Goal: Transaction & Acquisition: Purchase product/service

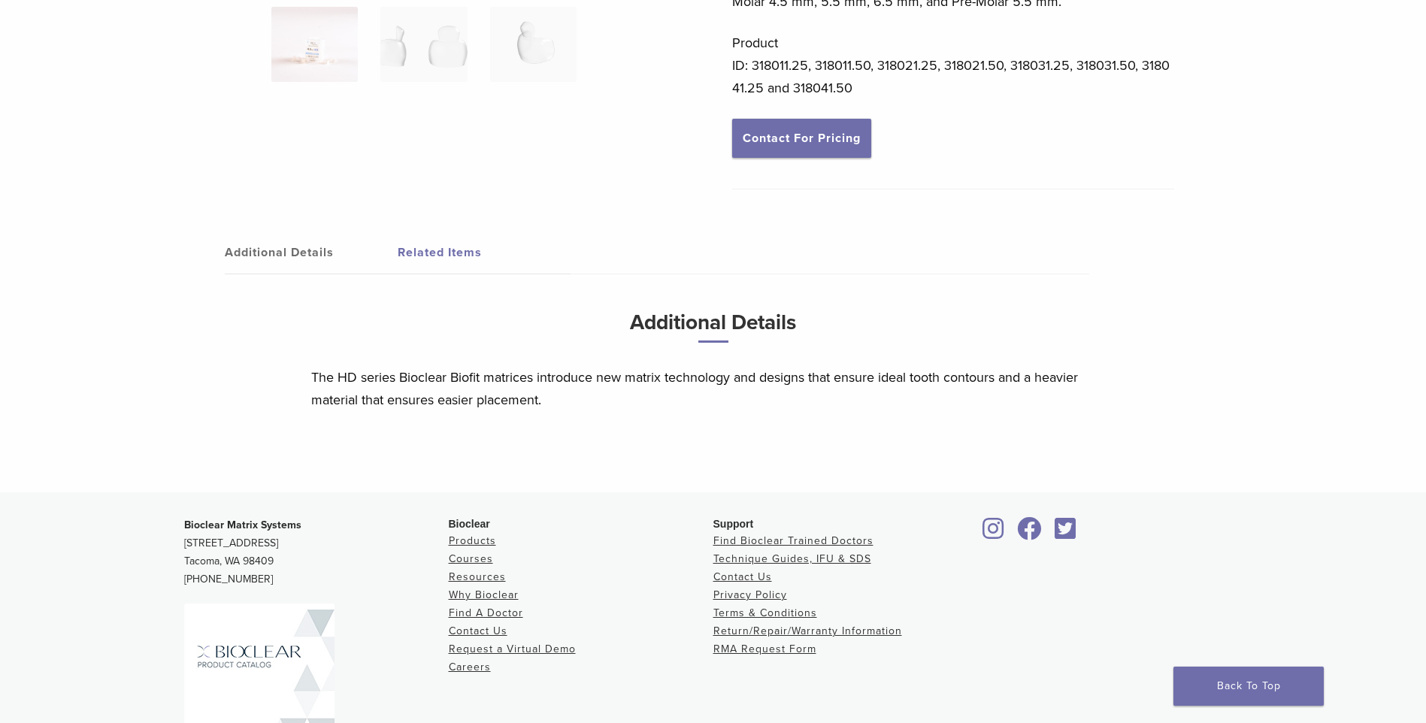
scroll to position [427, 0]
click at [431, 250] on link "Related Items" at bounding box center [484, 252] width 173 height 42
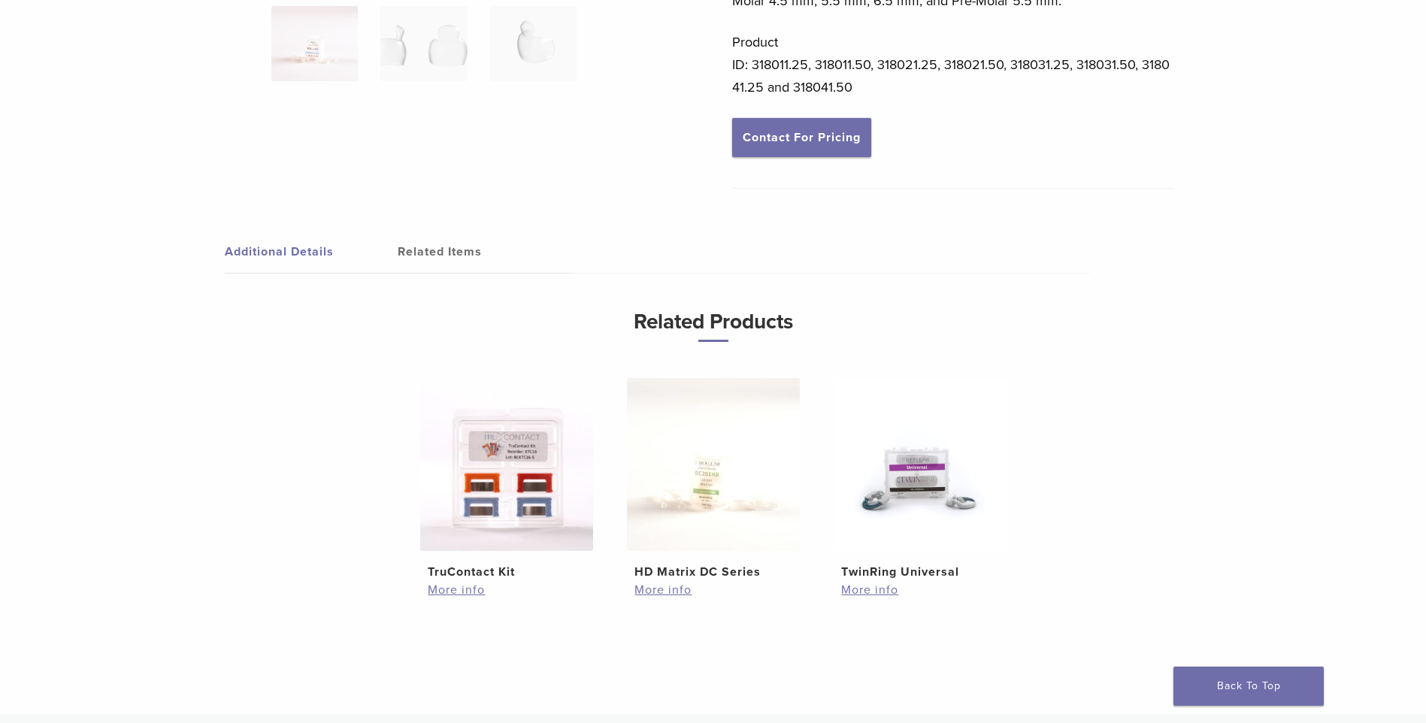
click at [297, 254] on link "Additional Details" at bounding box center [311, 252] width 173 height 42
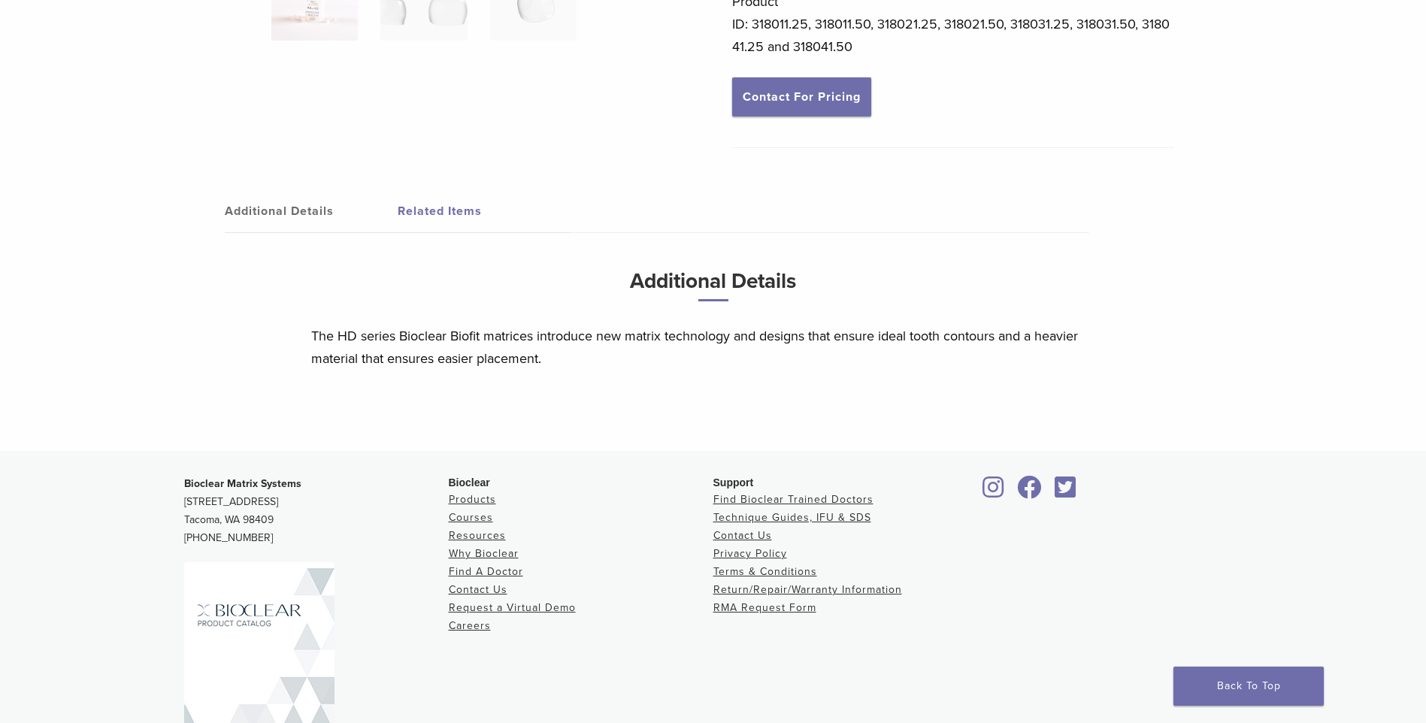
scroll to position [555, 0]
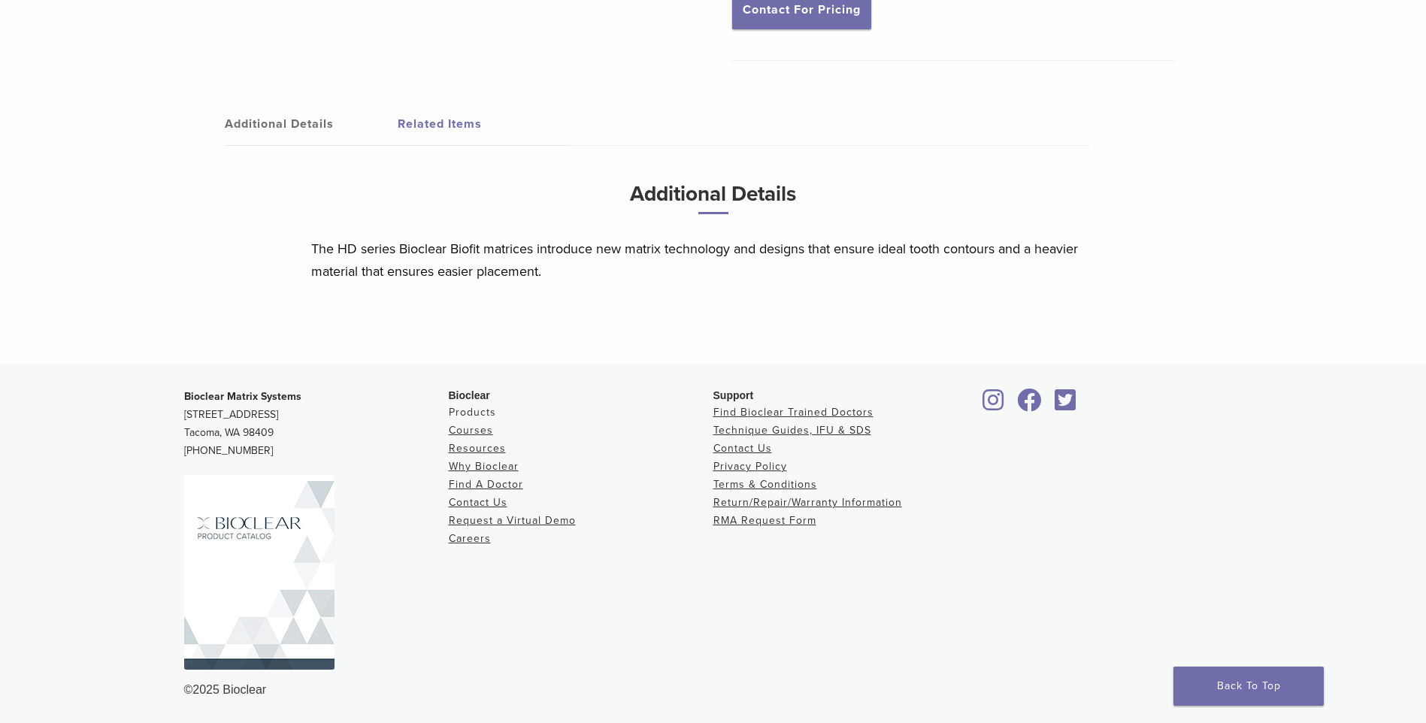
click at [458, 409] on link "Products" at bounding box center [472, 412] width 47 height 13
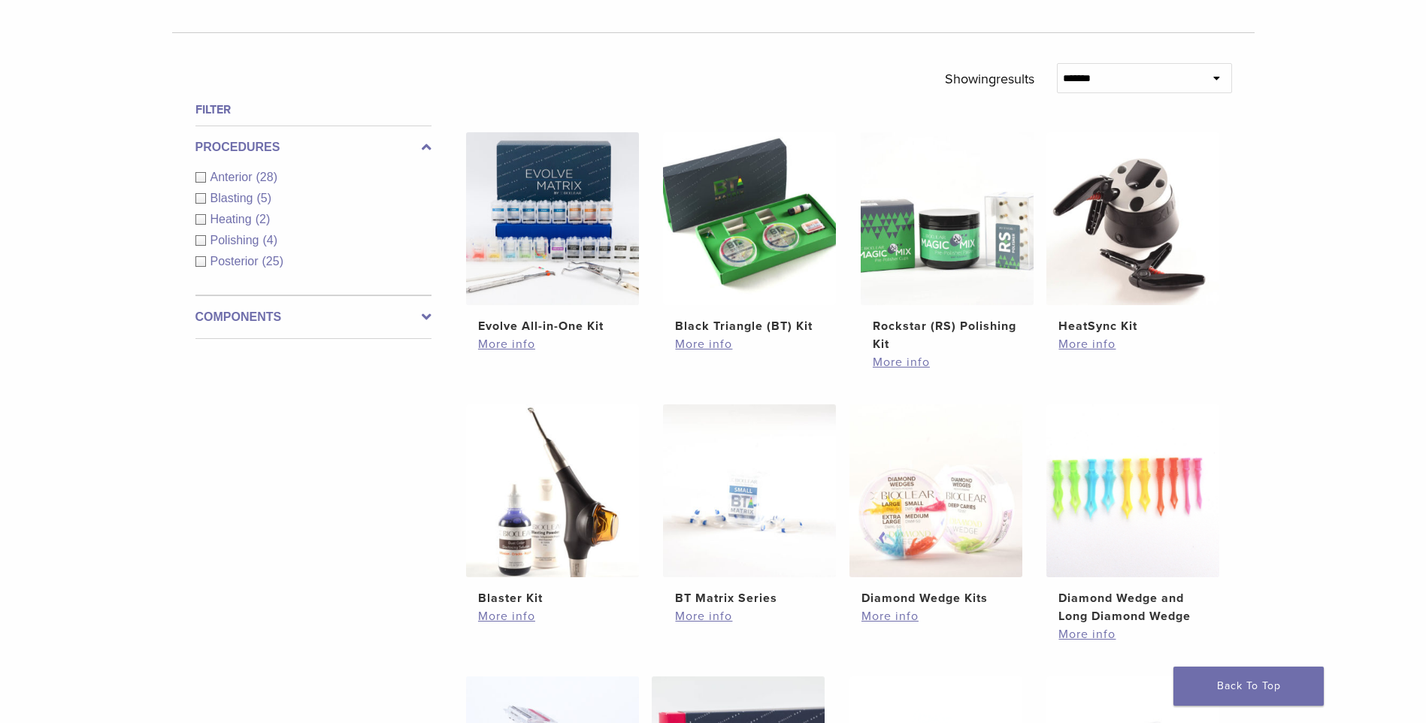
scroll to position [483, 0]
click at [426, 314] on icon at bounding box center [427, 316] width 10 height 18
click at [196, 260] on div "Matrix Bands (9)" at bounding box center [313, 262] width 236 height 18
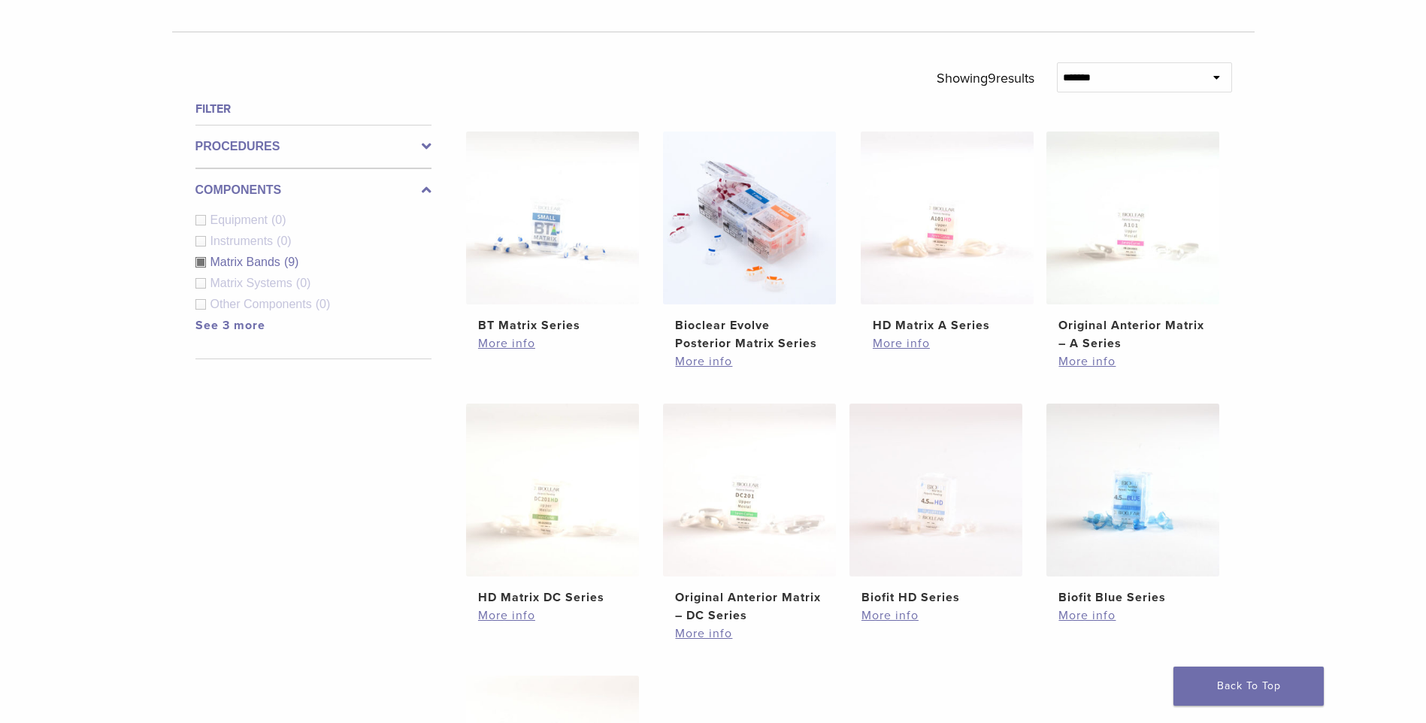
click at [202, 263] on div "Matrix Bands (9)" at bounding box center [313, 262] width 236 height 18
click at [198, 279] on div "Components Equipment (0) Instruments (0) Matrix Bands (9) Matrix Systems (0) Ot…" at bounding box center [313, 263] width 236 height 191
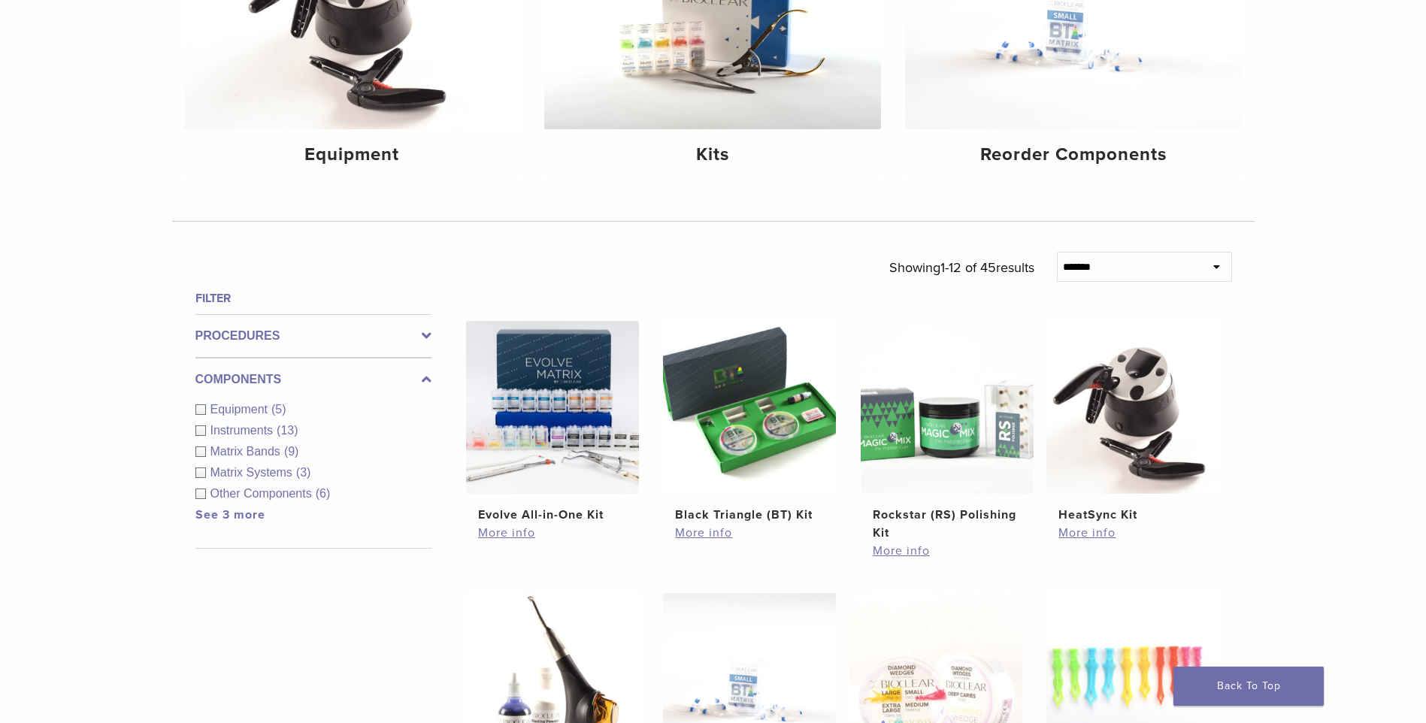
scroll to position [290, 0]
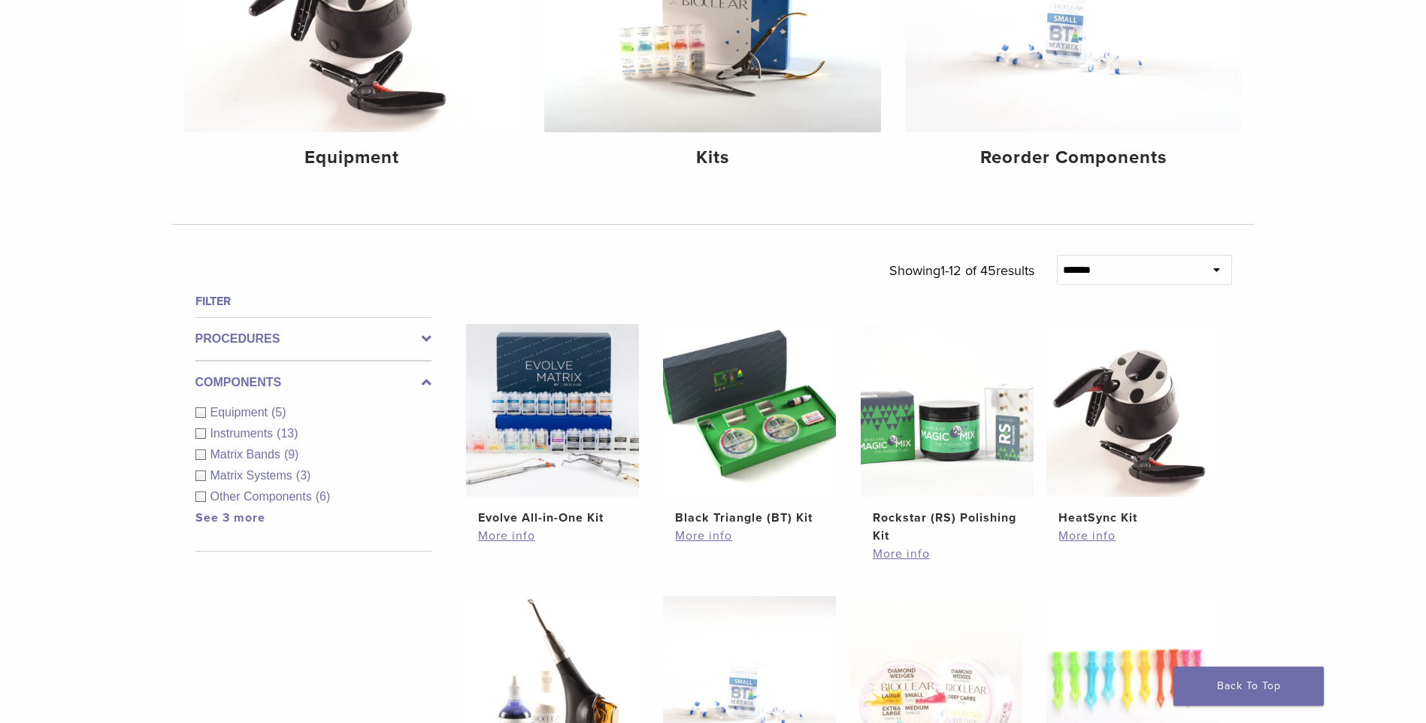
click at [424, 341] on icon at bounding box center [427, 339] width 10 height 18
click at [203, 370] on div "Anterior (28)" at bounding box center [313, 369] width 236 height 18
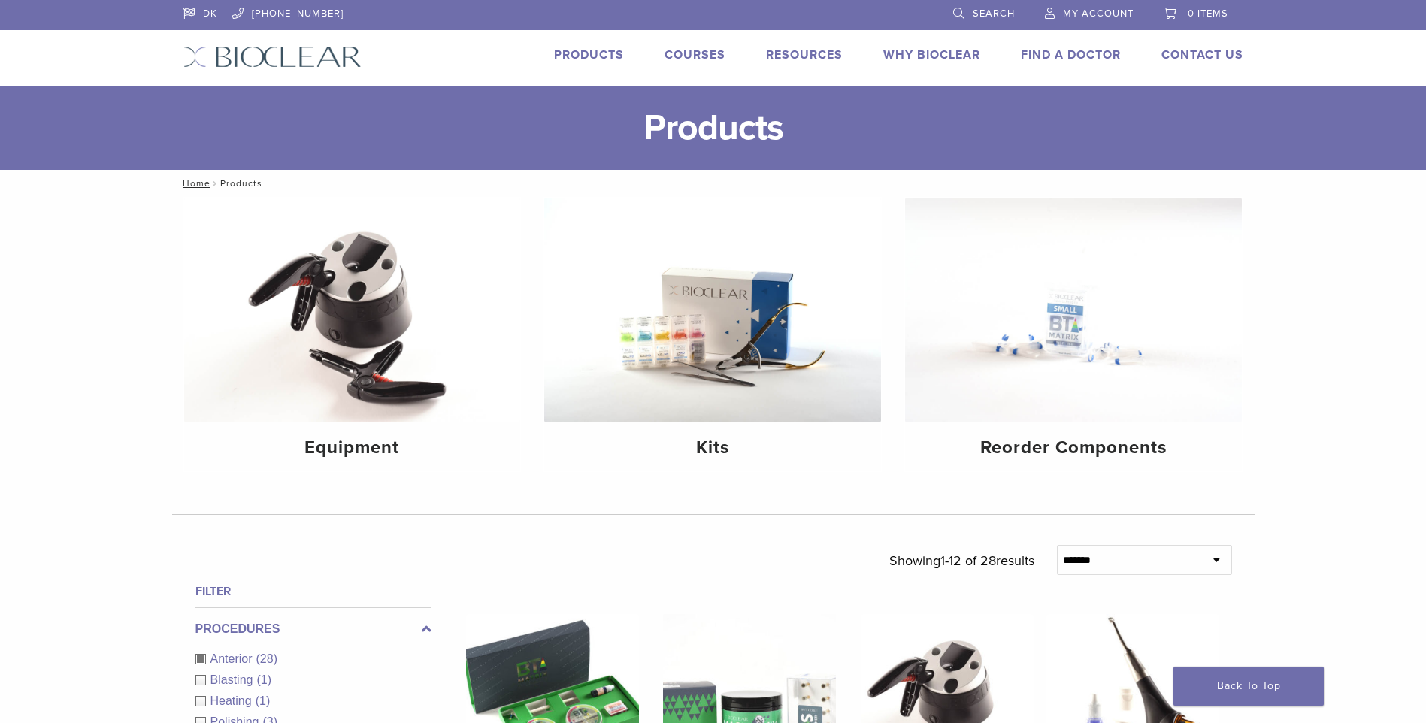
click at [976, 8] on span "Search" at bounding box center [994, 14] width 42 height 12
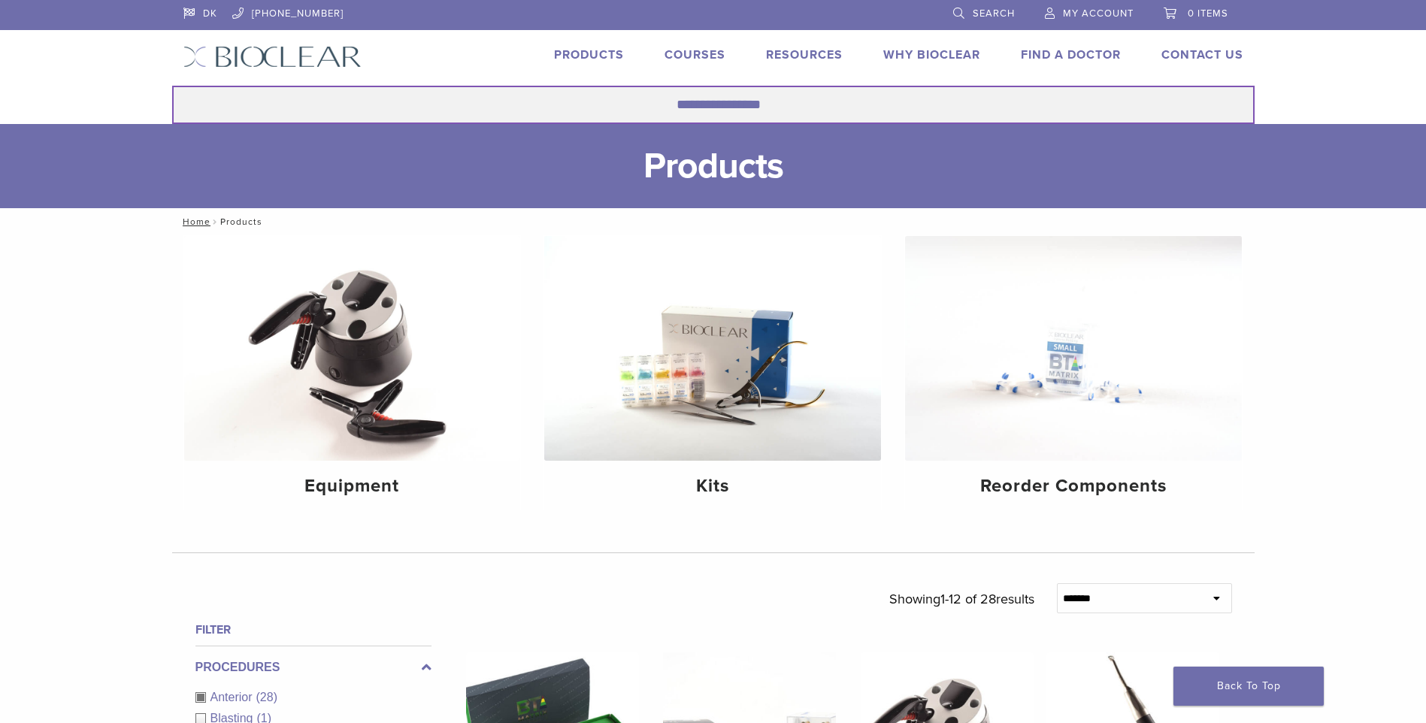
click at [769, 106] on input "Search for:" at bounding box center [713, 105] width 1082 height 38
type input "*********"
click at [171, 85] on button "Search" at bounding box center [171, 85] width 1 height 1
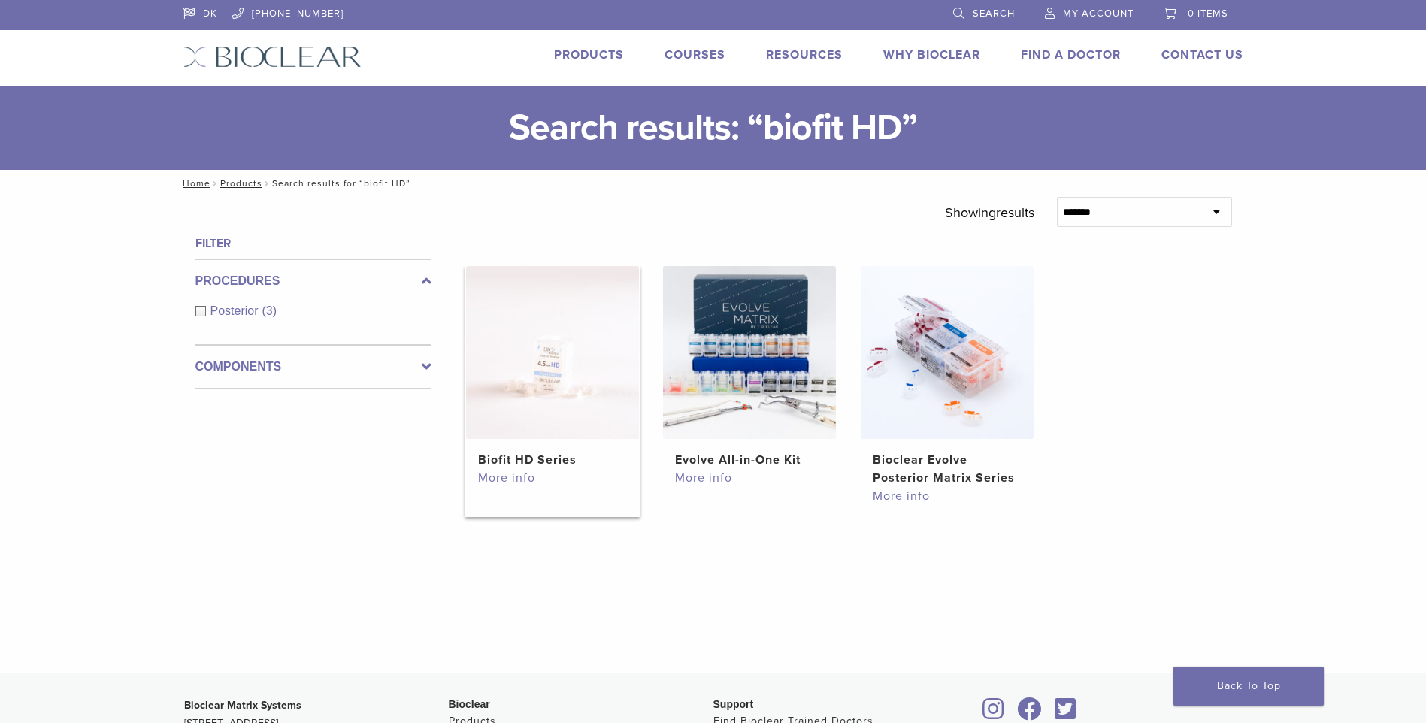
click at [529, 332] on img at bounding box center [552, 352] width 173 height 173
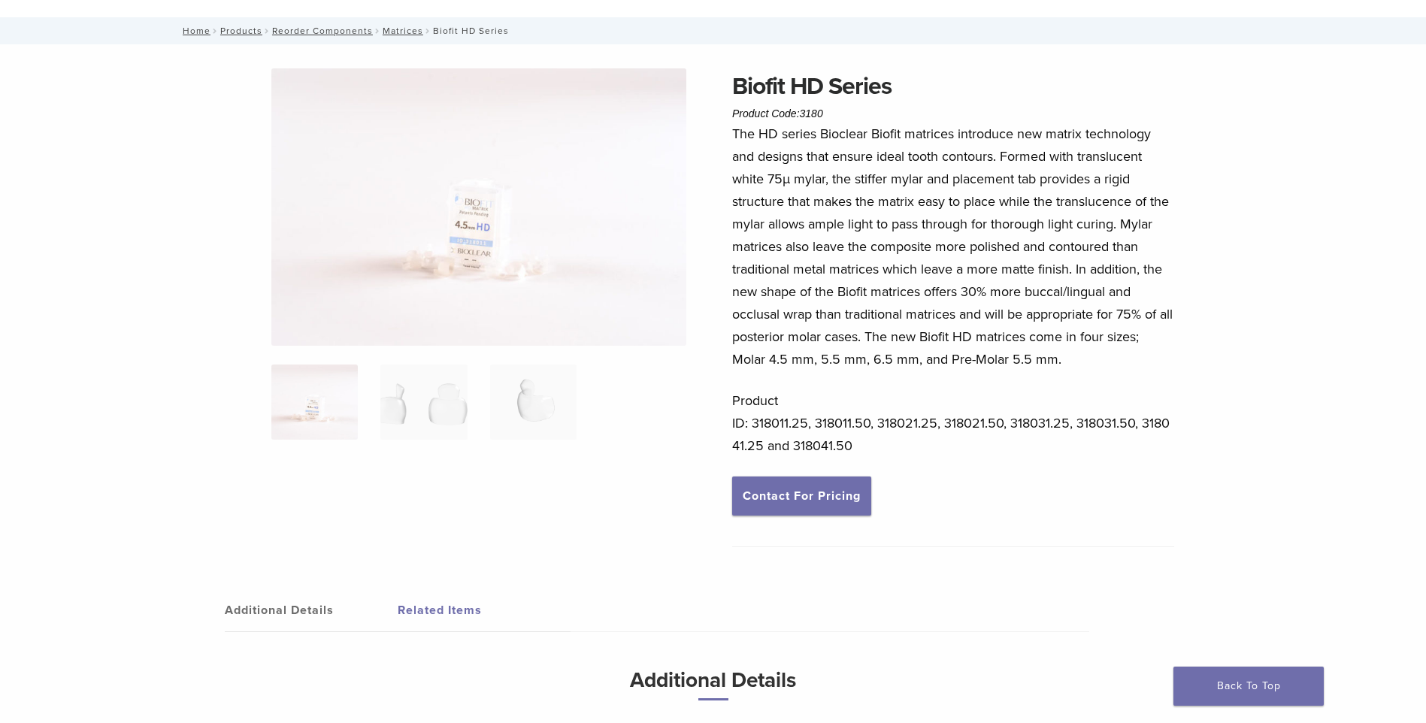
scroll to position [67, 0]
click at [499, 245] on img at bounding box center [478, 208] width 415 height 277
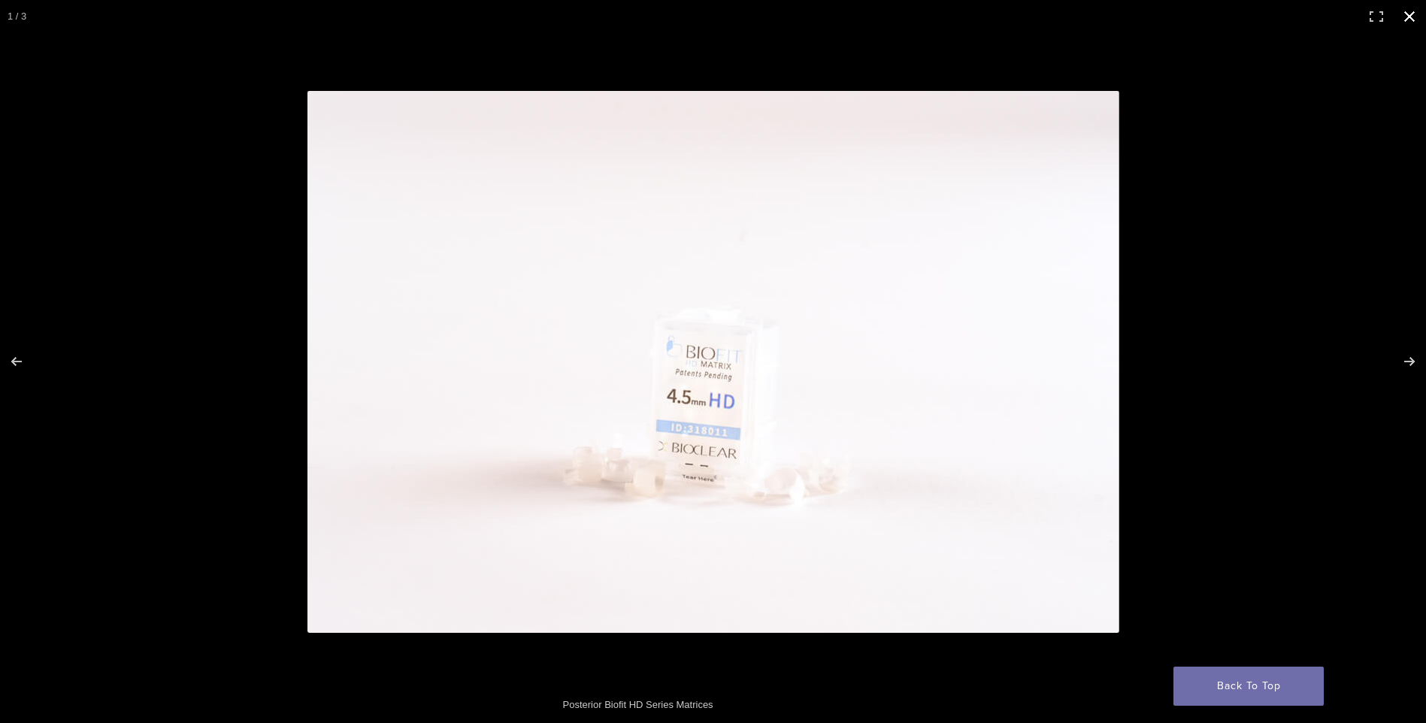
click at [1400, 15] on button "Close (Esc)" at bounding box center [1409, 16] width 33 height 33
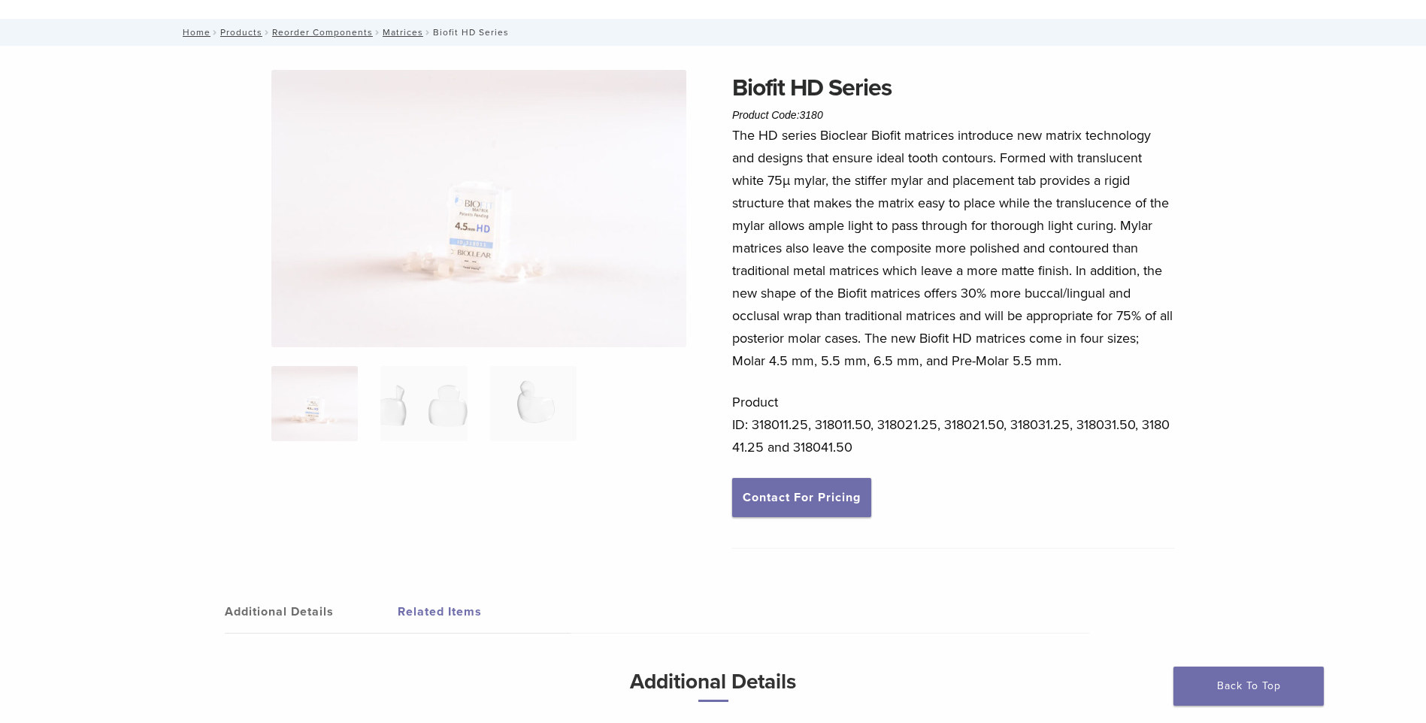
click at [483, 238] on img at bounding box center [478, 208] width 415 height 277
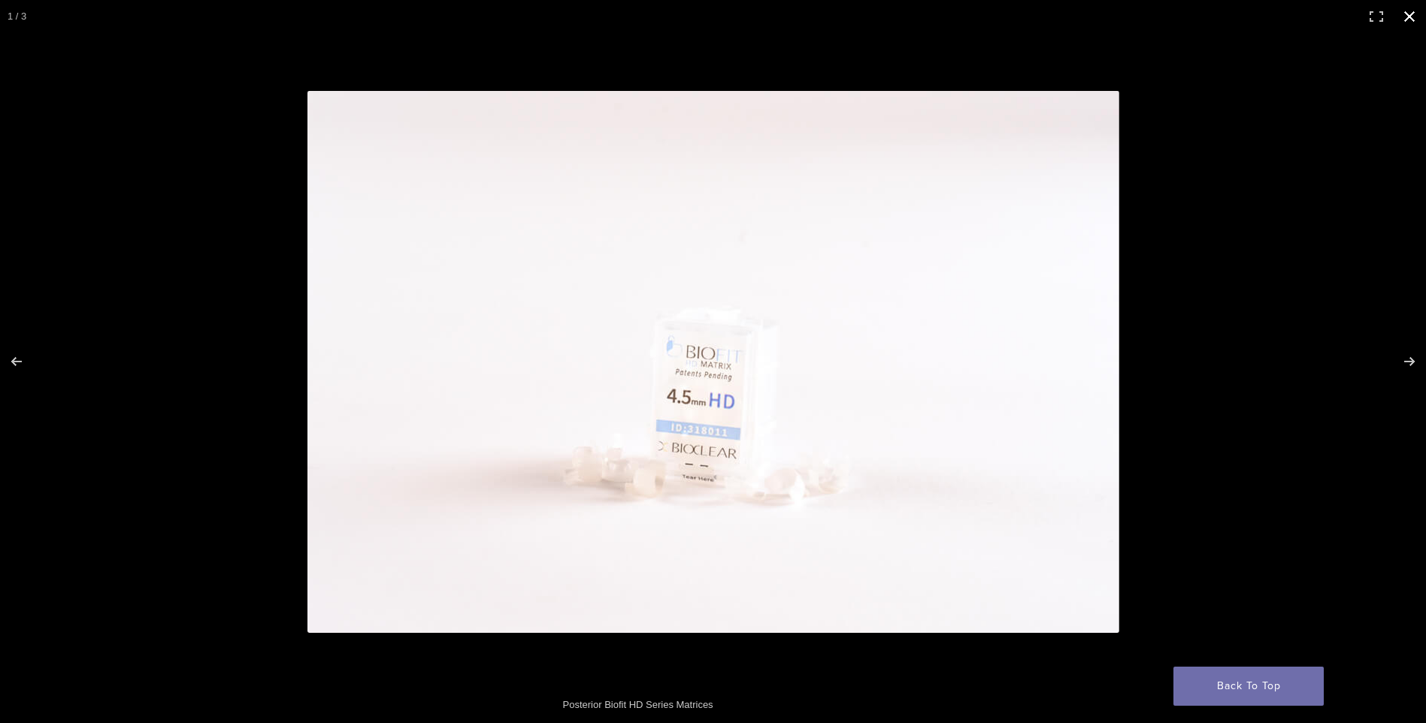
click at [1407, 14] on button "Close (Esc)" at bounding box center [1409, 16] width 33 height 33
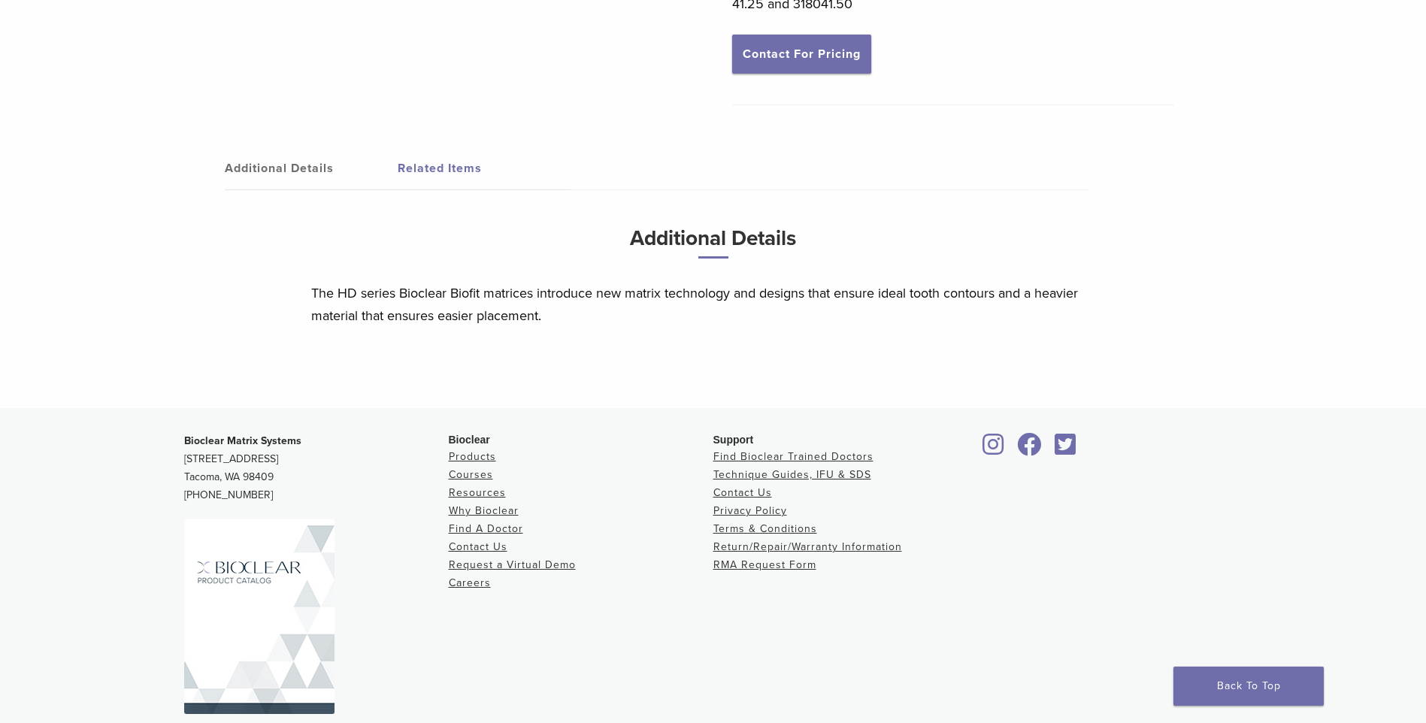
scroll to position [555, 0]
